Goal: Task Accomplishment & Management: Manage account settings

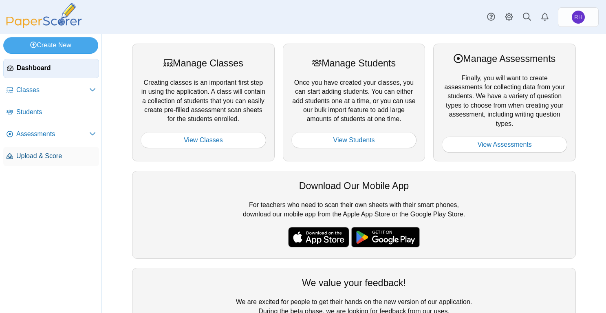
click at [42, 148] on link "Upload & Score" at bounding box center [51, 157] width 96 height 20
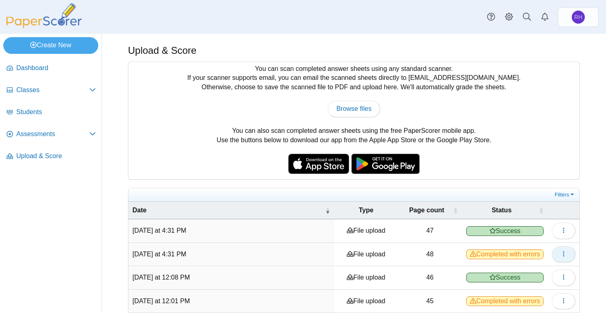
click at [560, 255] on icon "button" at bounding box center [563, 254] width 7 height 7
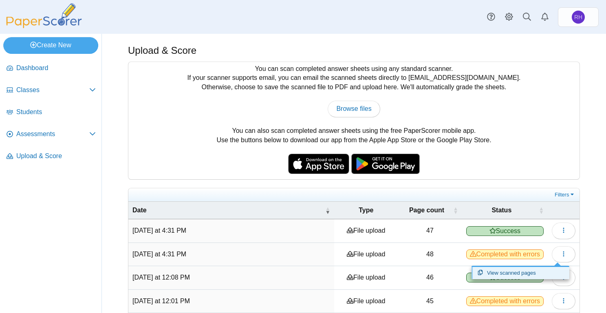
click at [529, 269] on link "View scanned pages" at bounding box center [520, 273] width 98 height 12
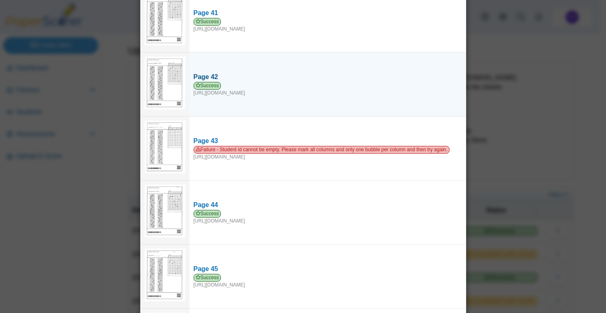
scroll to position [2608, 0]
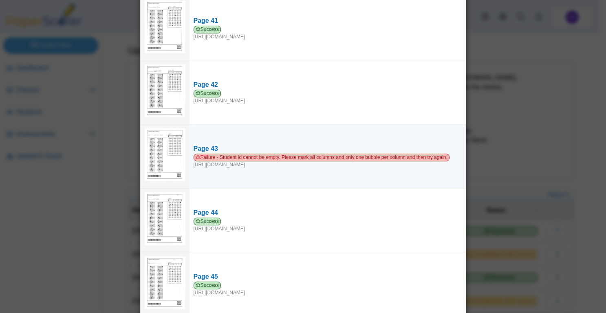
click at [163, 135] on img at bounding box center [165, 154] width 41 height 53
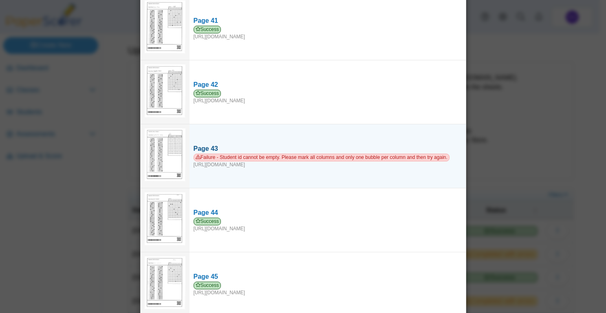
click at [204, 144] on div "Page 43" at bounding box center [328, 148] width 268 height 9
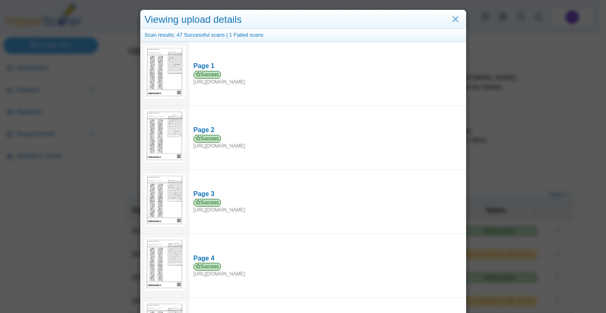
scroll to position [0, 0]
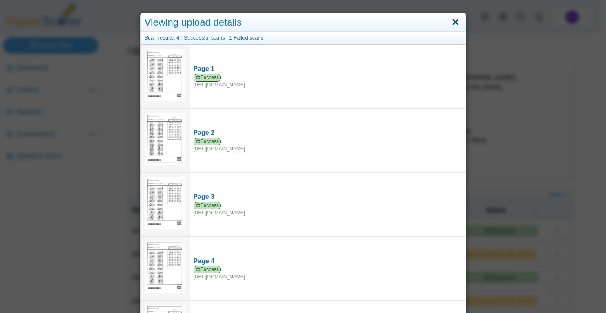
click at [454, 22] on link "Close" at bounding box center [455, 22] width 13 height 14
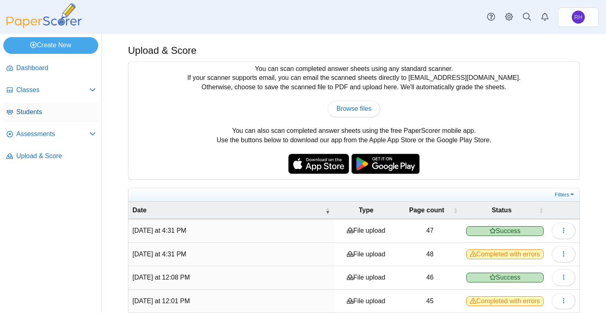
click at [34, 117] on link "Students" at bounding box center [51, 113] width 96 height 20
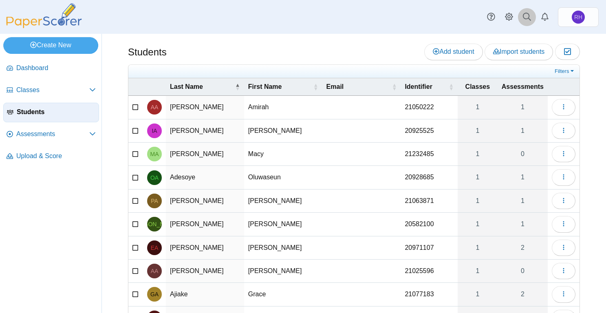
click at [525, 20] on icon at bounding box center [527, 17] width 8 height 8
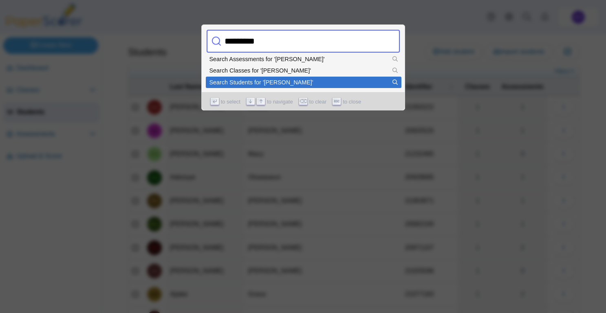
type input "*********"
click at [230, 85] on div "Search Students for 'nathaniel'" at bounding box center [303, 82] width 188 height 6
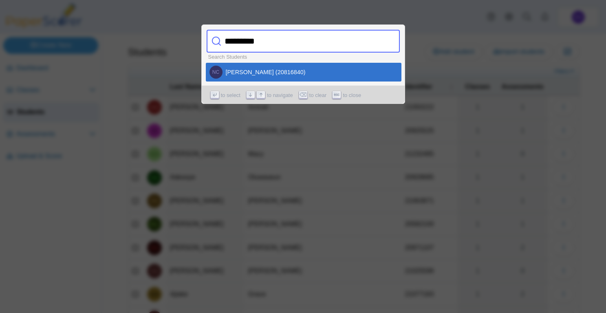
click at [564, 159] on div at bounding box center [303, 156] width 606 height 313
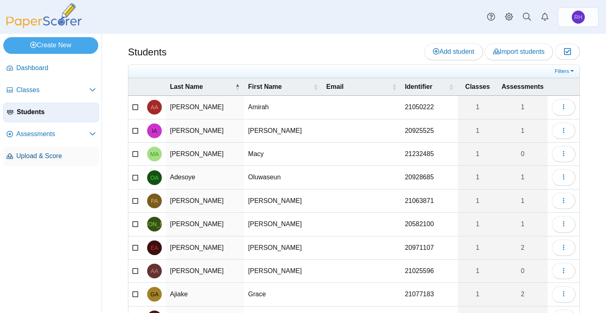
click at [38, 156] on span "Upload & Score" at bounding box center [55, 156] width 79 height 9
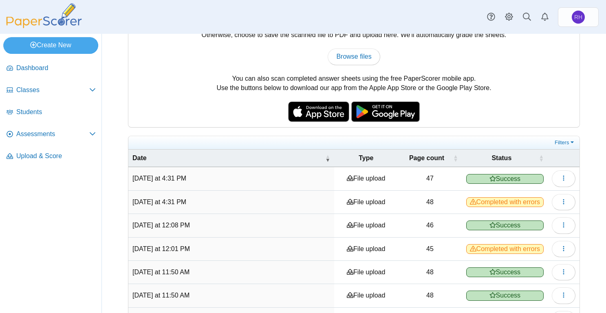
scroll to position [163, 0]
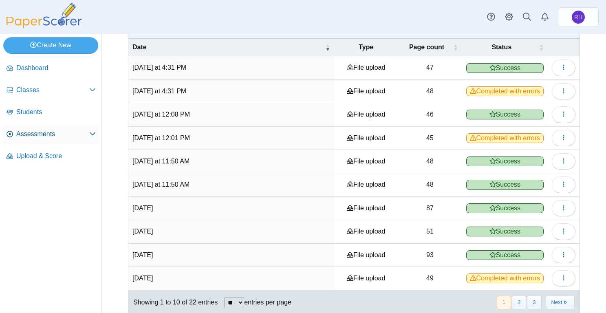
click at [26, 132] on span "Assessments" at bounding box center [52, 134] width 73 height 9
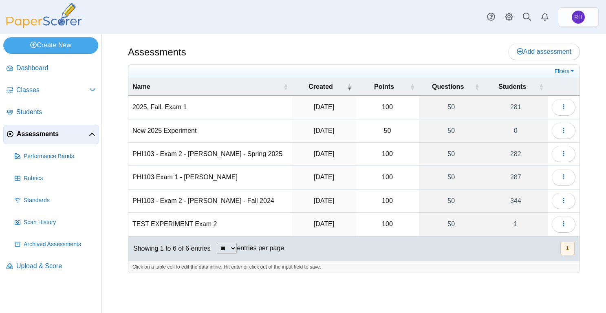
click at [154, 100] on td "2025, Fall, Exam 1" at bounding box center [210, 107] width 164 height 23
click at [159, 104] on input "**********" at bounding box center [210, 107] width 156 height 16
click at [560, 109] on icon "button" at bounding box center [563, 106] width 7 height 7
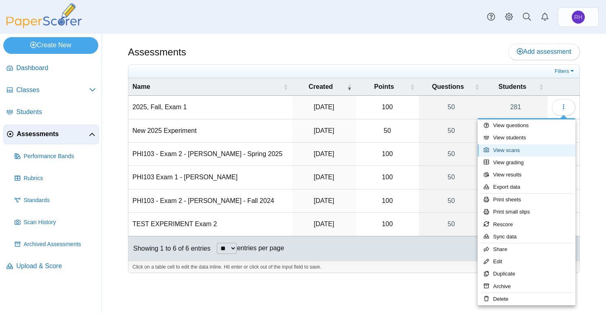
click at [517, 148] on link "View scans" at bounding box center [527, 150] width 98 height 12
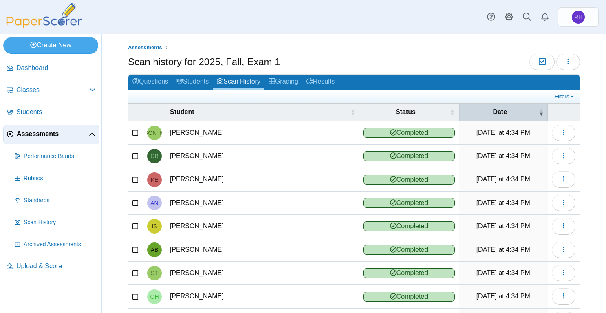
click at [495, 108] on span "Date" at bounding box center [500, 112] width 74 height 9
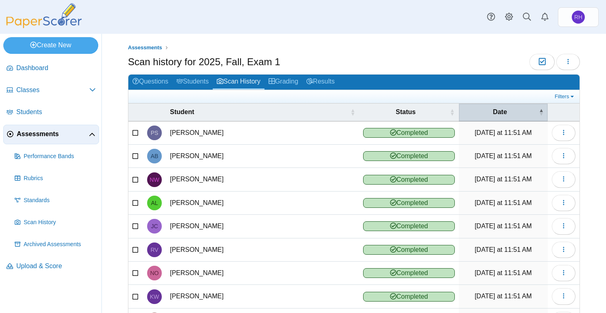
click at [495, 113] on span "Date" at bounding box center [500, 112] width 74 height 9
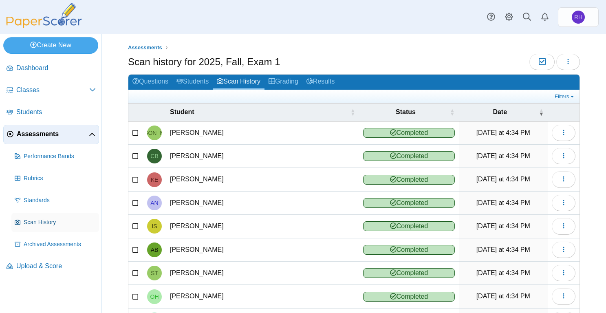
click at [34, 216] on link "Scan History" at bounding box center [55, 223] width 88 height 20
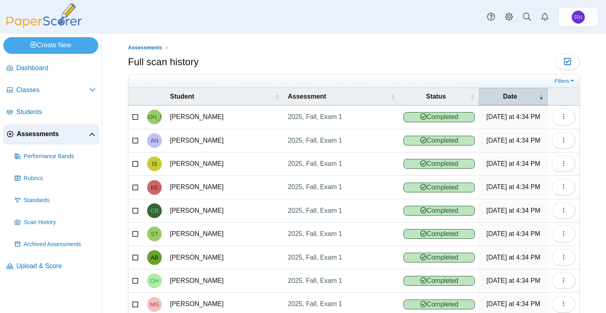
click at [493, 92] on span "Date" at bounding box center [510, 96] width 54 height 9
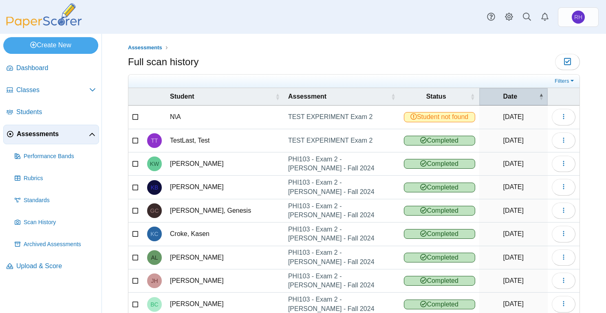
click at [494, 95] on span "Date" at bounding box center [510, 96] width 54 height 9
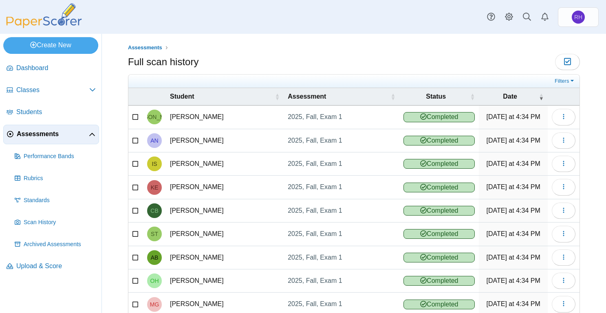
click at [26, 134] on span "Assessments" at bounding box center [53, 134] width 72 height 9
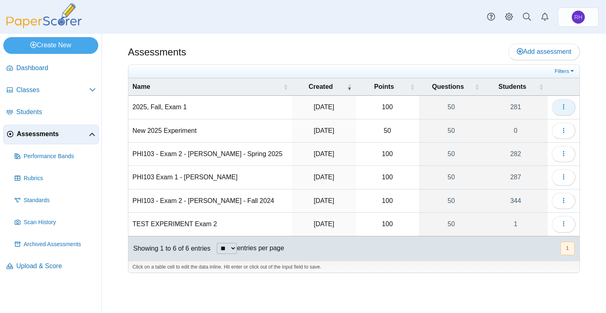
click at [559, 105] on button "button" at bounding box center [564, 107] width 24 height 16
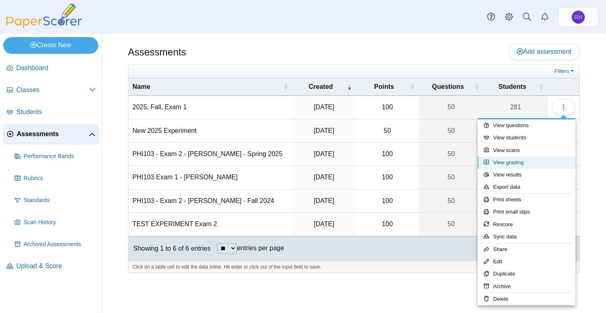
click at [522, 162] on link "View grading" at bounding box center [527, 162] width 98 height 12
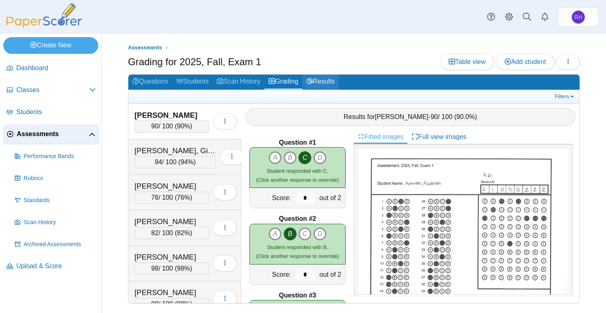
click at [319, 77] on link "Results" at bounding box center [320, 82] width 36 height 15
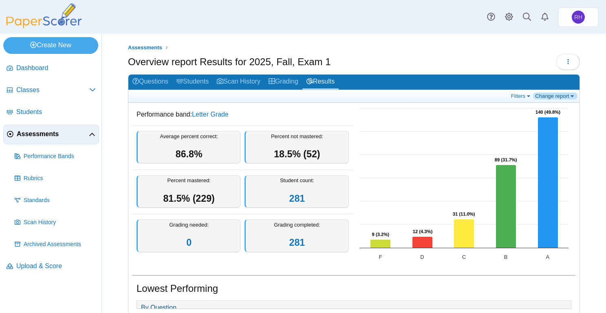
click at [546, 98] on link "Change report" at bounding box center [555, 95] width 44 height 7
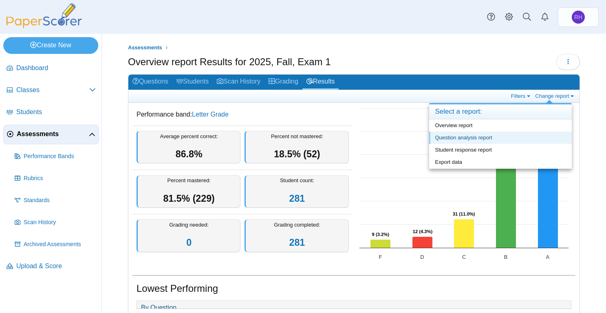
click at [438, 136] on link "Question analysis report" at bounding box center [500, 138] width 143 height 12
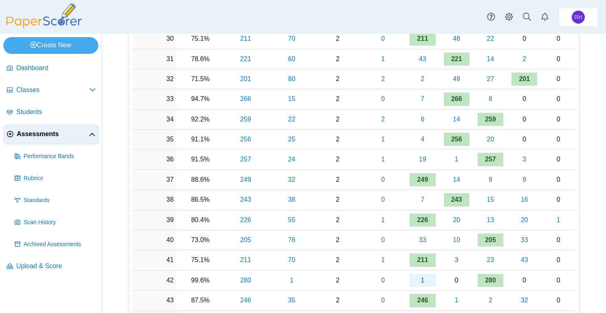
scroll to position [896, 0]
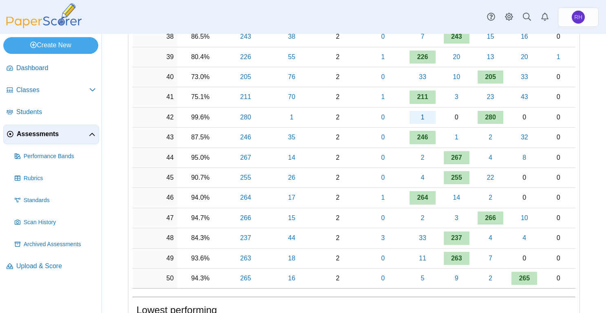
click at [420, 117] on link "1" at bounding box center [423, 117] width 26 height 13
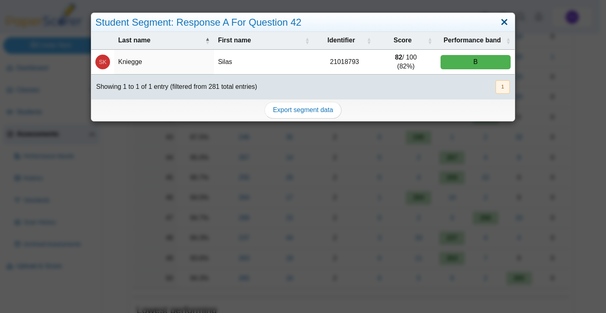
click at [500, 22] on link "Close" at bounding box center [504, 22] width 13 height 14
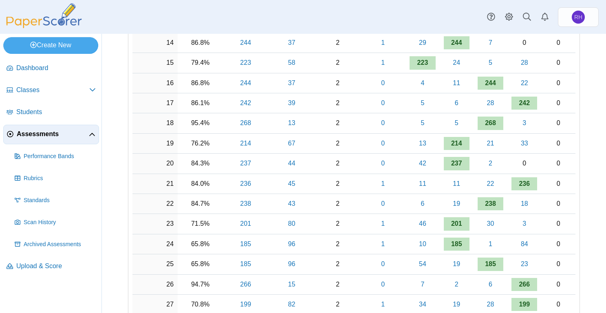
scroll to position [0, 0]
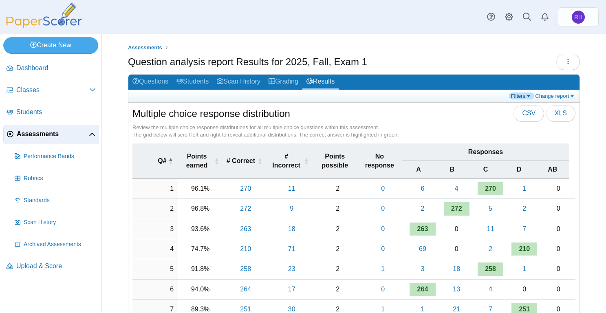
click at [517, 97] on link "Filters" at bounding box center [521, 95] width 25 height 7
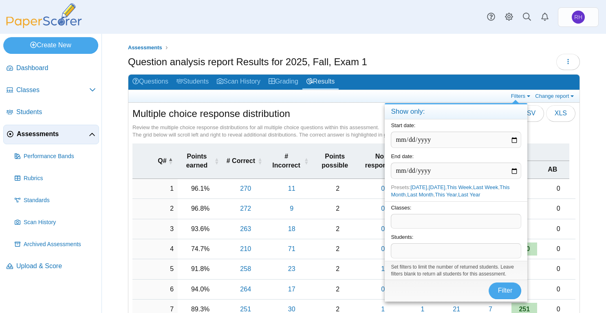
click at [487, 43] on div "Assessments Question analysis report Results for 2025, Fall, Exam 1 Loading…" at bounding box center [354, 173] width 504 height 279
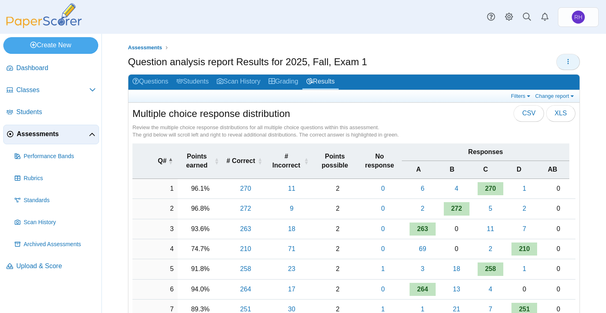
click at [560, 57] on button "button" at bounding box center [568, 62] width 24 height 16
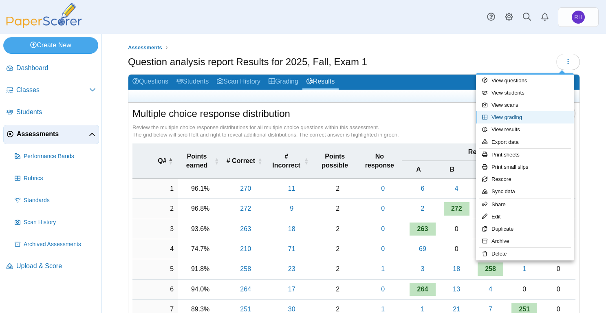
click at [528, 114] on link "View grading" at bounding box center [525, 117] width 98 height 12
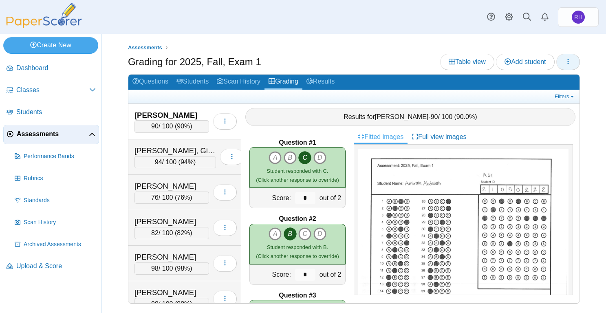
click at [568, 69] on button "button" at bounding box center [568, 62] width 24 height 16
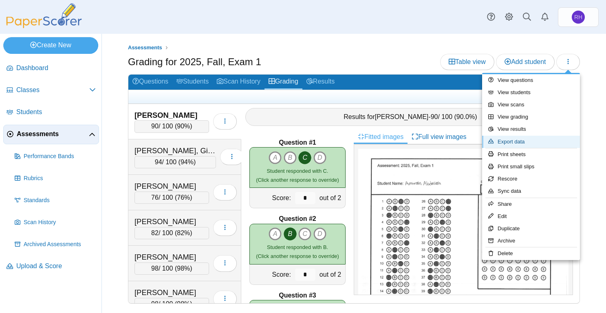
click at [533, 140] on link "Export data" at bounding box center [531, 142] width 98 height 12
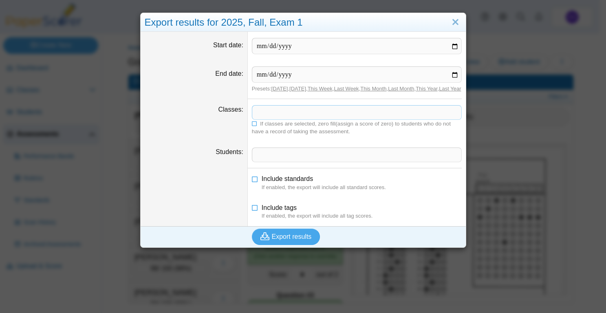
click at [326, 119] on span at bounding box center [356, 113] width 209 height 14
click at [252, 126] on icon at bounding box center [255, 123] width 6 height 5
click at [290, 240] on span "Export results" at bounding box center [292, 236] width 40 height 7
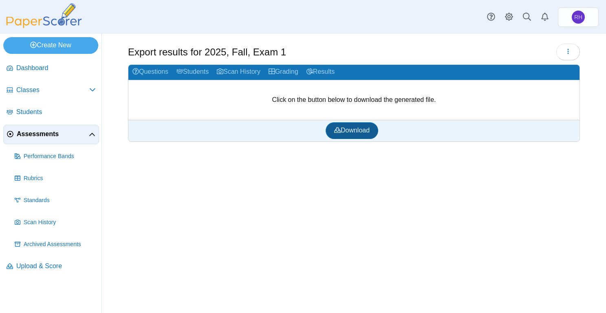
click at [345, 123] on link "Download" at bounding box center [352, 130] width 53 height 16
click at [576, 47] on button "button" at bounding box center [568, 52] width 24 height 16
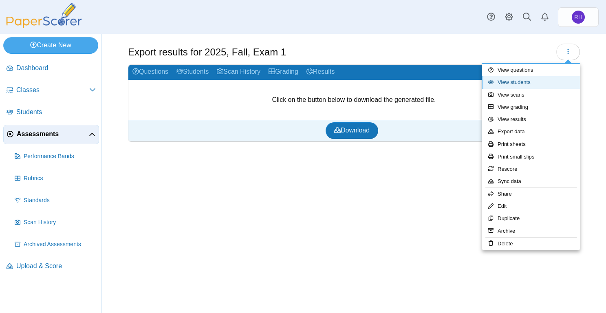
click at [525, 86] on link "View students" at bounding box center [531, 82] width 98 height 12
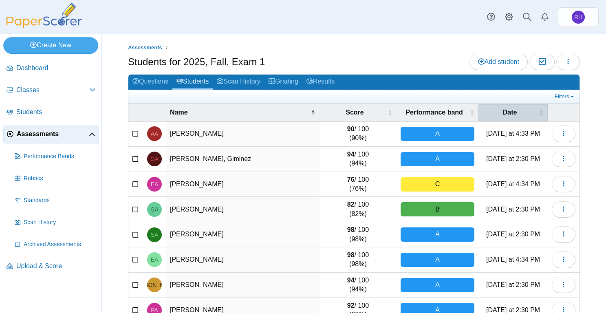
click at [511, 112] on span "Date" at bounding box center [509, 112] width 55 height 9
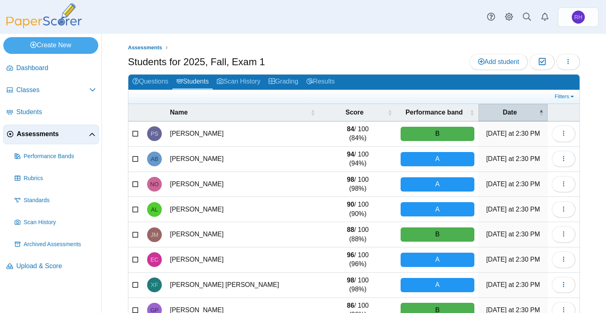
click at [511, 112] on span "Date" at bounding box center [509, 112] width 55 height 9
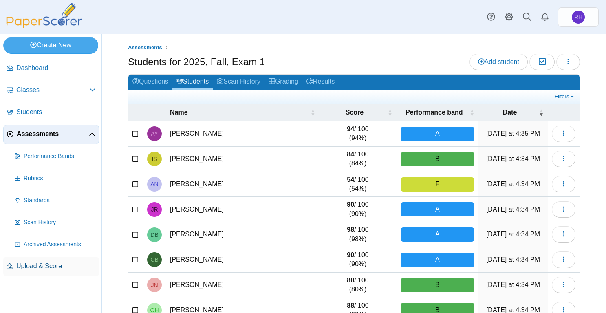
click at [46, 269] on span "Upload & Score" at bounding box center [55, 266] width 79 height 9
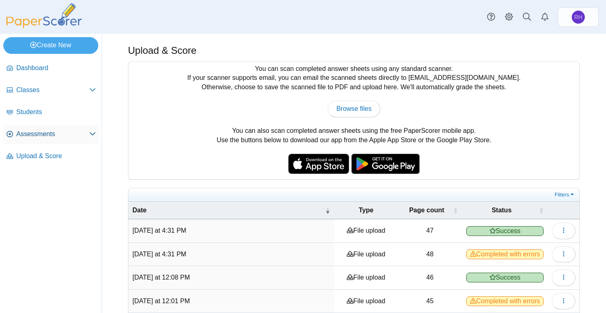
click at [41, 137] on span "Assessments" at bounding box center [52, 134] width 73 height 9
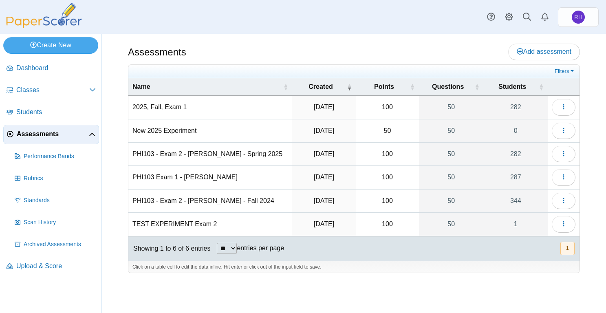
click at [166, 107] on td "2025, Fall, Exam 1" at bounding box center [210, 107] width 164 height 23
click at [568, 112] on button "button" at bounding box center [564, 107] width 24 height 16
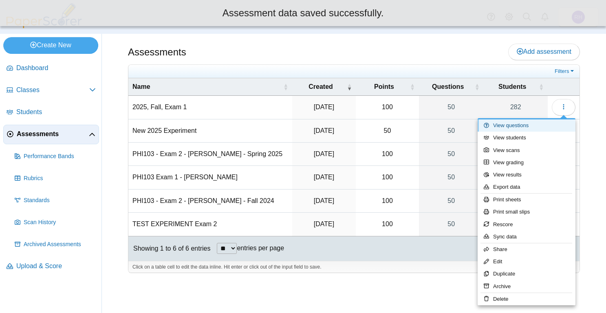
click at [534, 126] on link "View questions" at bounding box center [527, 125] width 98 height 12
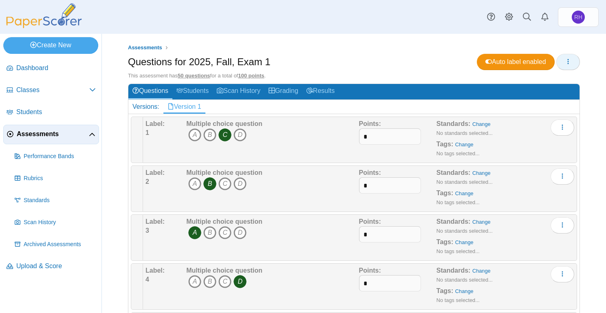
click at [573, 59] on button "button" at bounding box center [568, 62] width 24 height 16
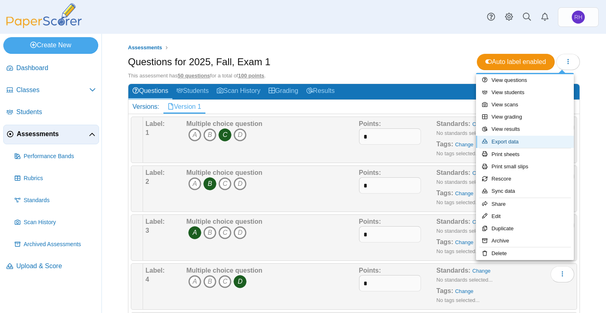
click at [534, 147] on link "Export data" at bounding box center [525, 142] width 98 height 12
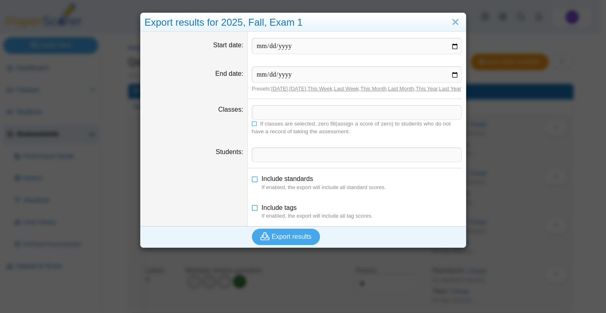
click at [346, 119] on span at bounding box center [356, 113] width 209 height 14
click at [252, 126] on icon at bounding box center [255, 123] width 6 height 5
click at [281, 238] on button "Export results" at bounding box center [286, 236] width 68 height 16
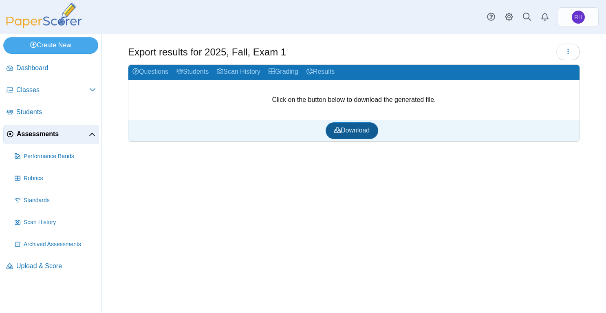
click at [342, 130] on span "Download" at bounding box center [351, 130] width 35 height 7
click at [569, 55] on icon "button" at bounding box center [568, 51] width 7 height 7
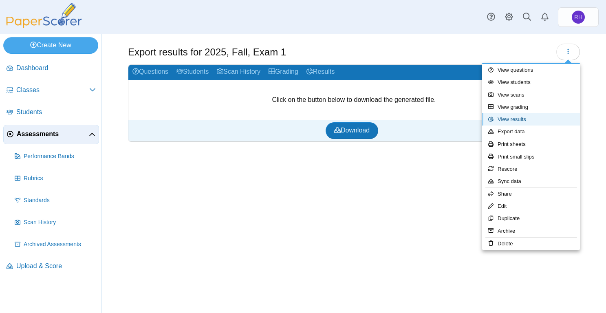
click at [531, 116] on link "View results" at bounding box center [531, 119] width 98 height 12
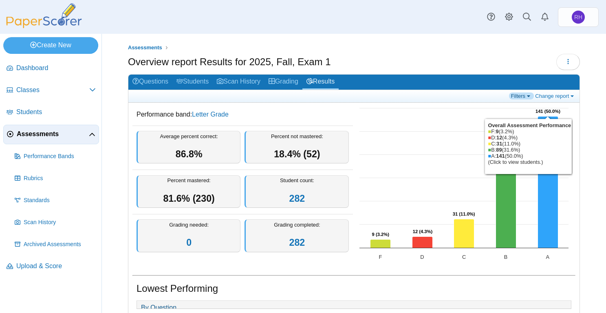
click at [517, 98] on link "Filters" at bounding box center [521, 95] width 25 height 7
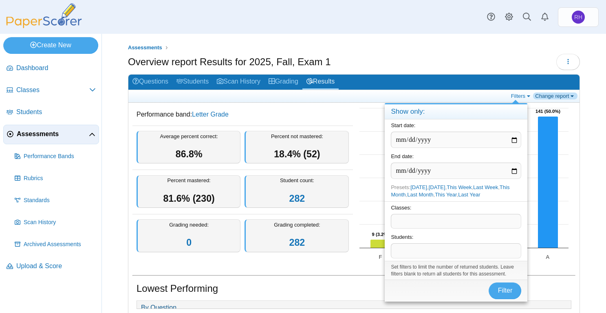
click at [558, 92] on link "Change report" at bounding box center [555, 95] width 44 height 7
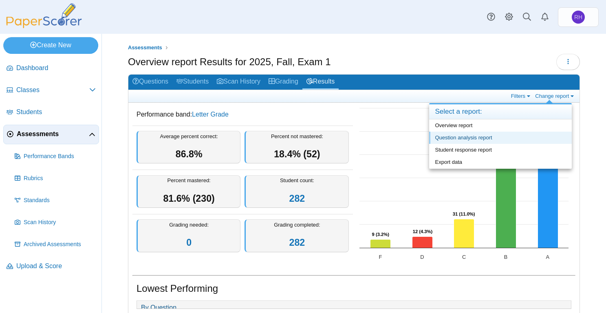
click at [490, 140] on link "Question analysis report" at bounding box center [500, 138] width 143 height 12
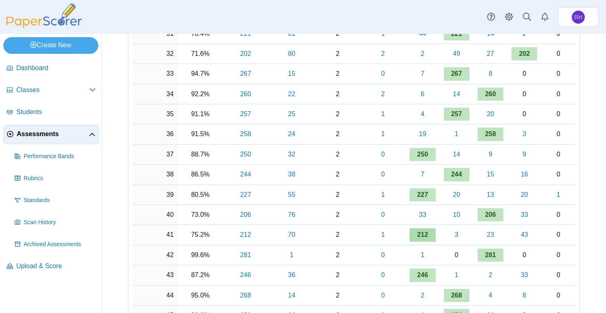
scroll to position [815, 0]
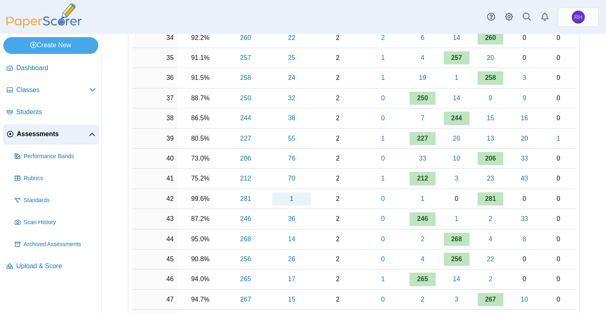
click at [290, 202] on link "1" at bounding box center [291, 198] width 39 height 13
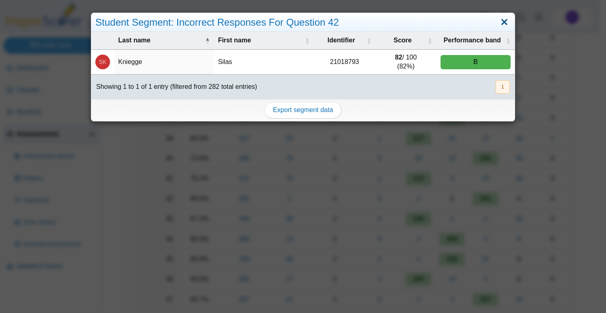
click at [500, 22] on link "Close" at bounding box center [504, 22] width 13 height 14
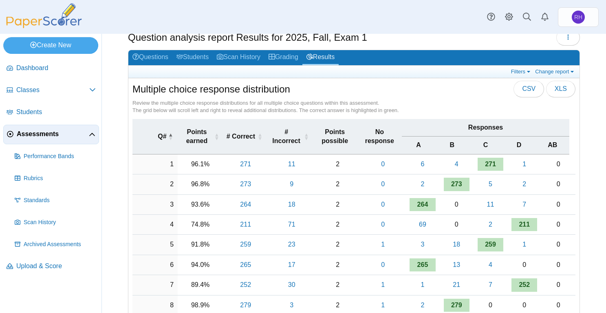
scroll to position [0, 0]
